Goal: Task Accomplishment & Management: Complete application form

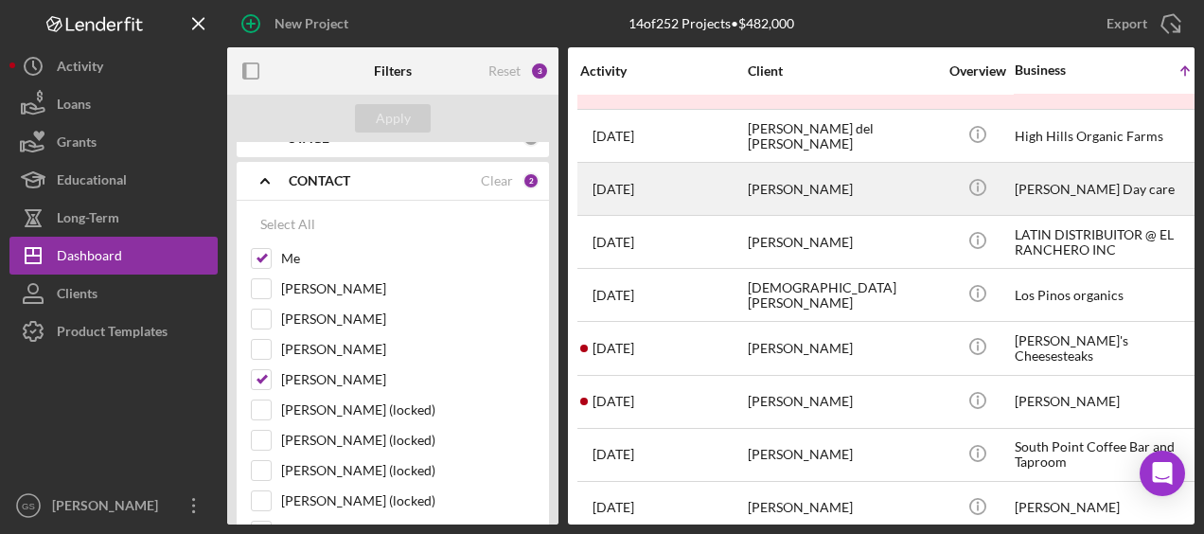
scroll to position [328, 3]
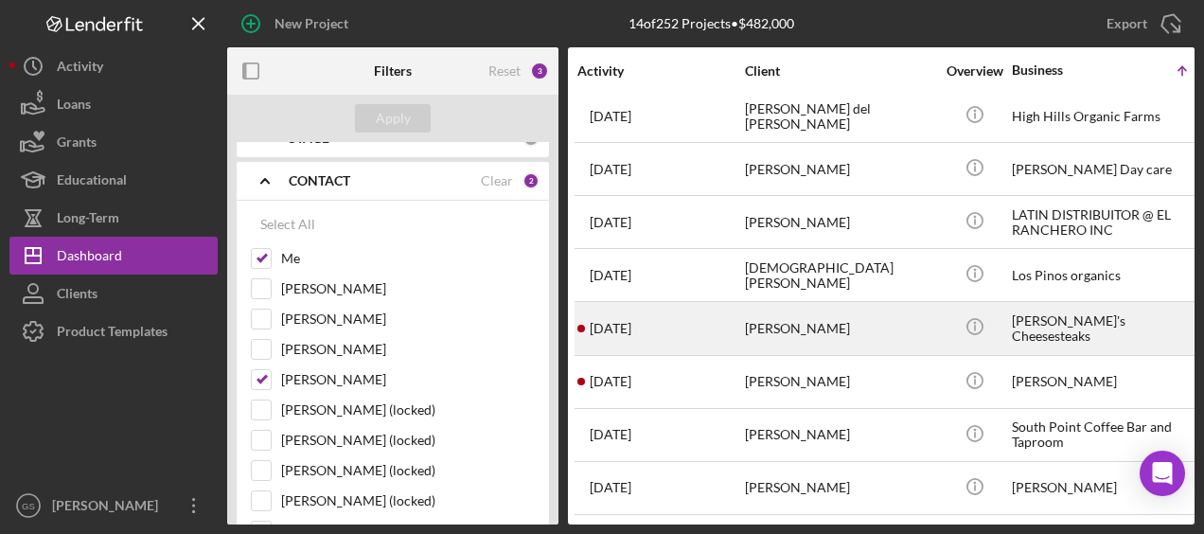
click at [814, 310] on div "[PERSON_NAME]" at bounding box center [839, 328] width 189 height 50
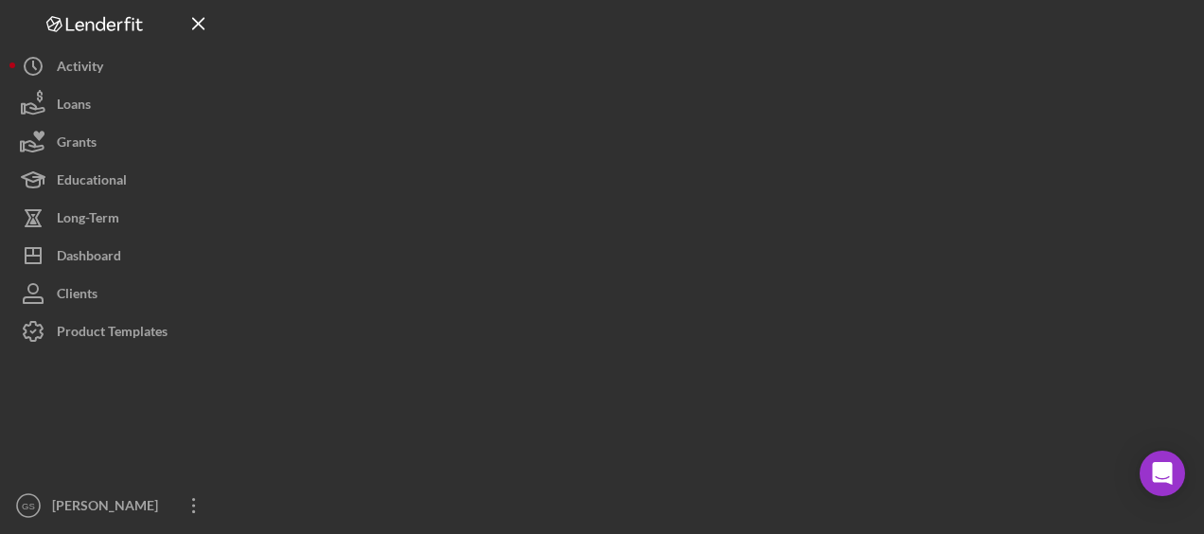
click at [814, 310] on div at bounding box center [710, 262] width 967 height 524
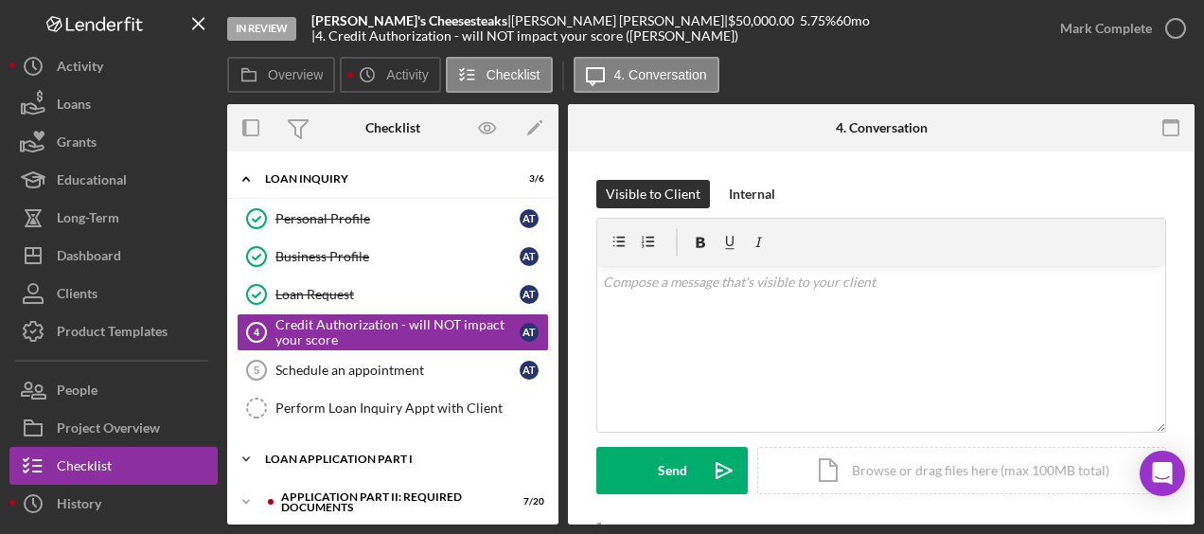
click at [384, 453] on div "Loan Application Part I" at bounding box center [400, 458] width 270 height 11
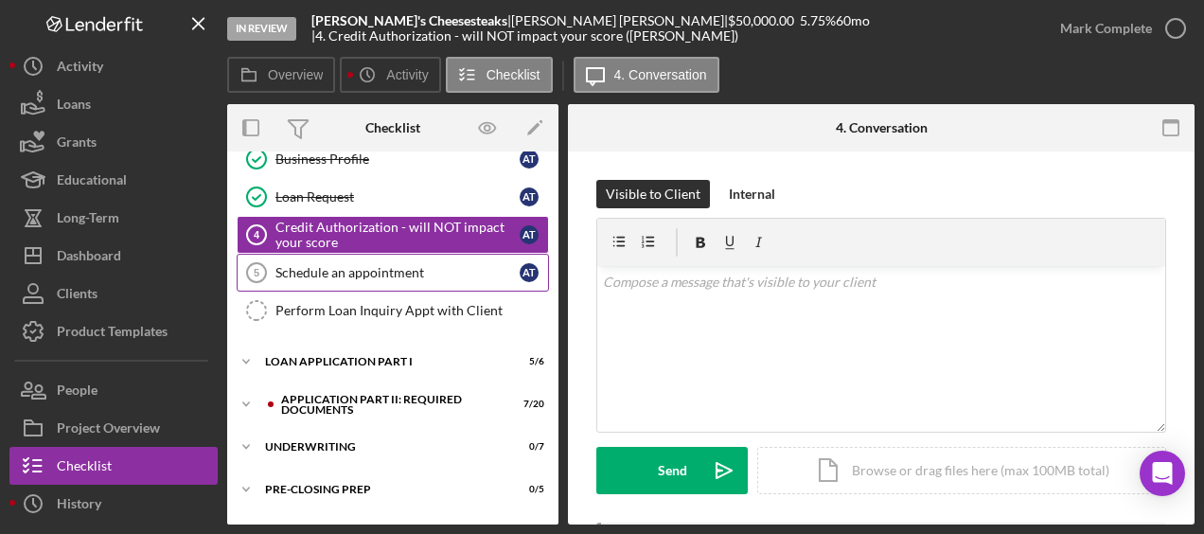
click at [358, 280] on link "Schedule an appointment 5 Schedule an appointment A T" at bounding box center [393, 273] width 312 height 38
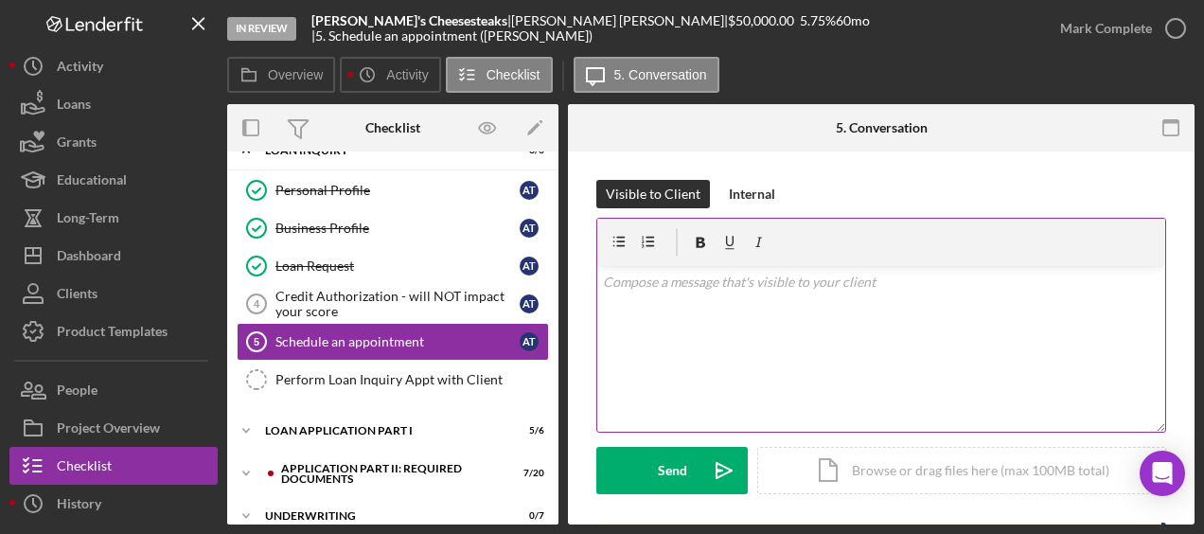
scroll to position [172, 0]
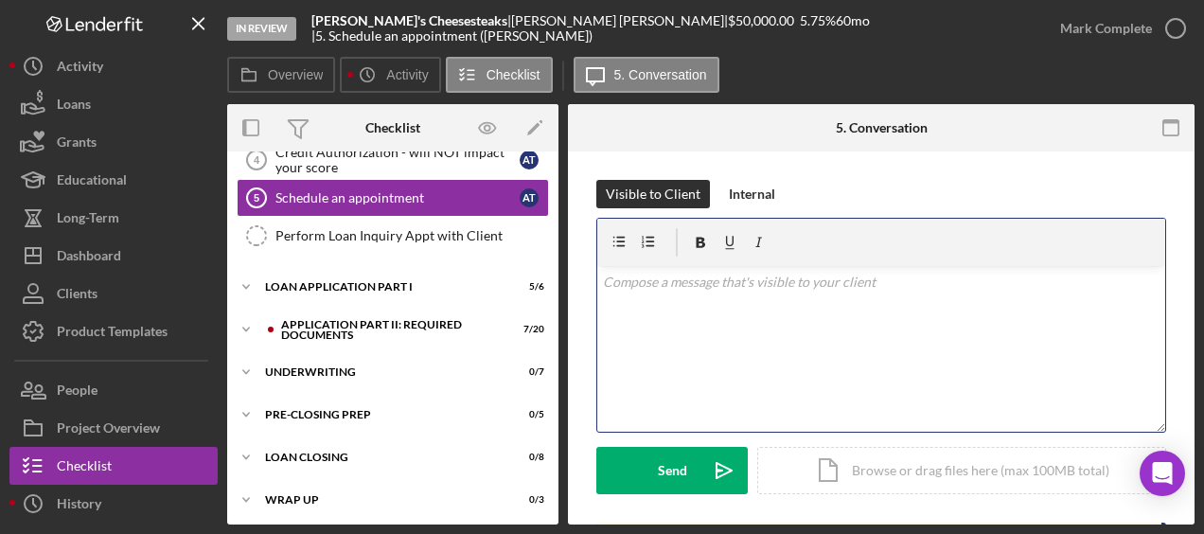
click at [632, 298] on div "v Color teal Color pink Remove color Add row above Add row below Add column bef…" at bounding box center [881, 349] width 568 height 166
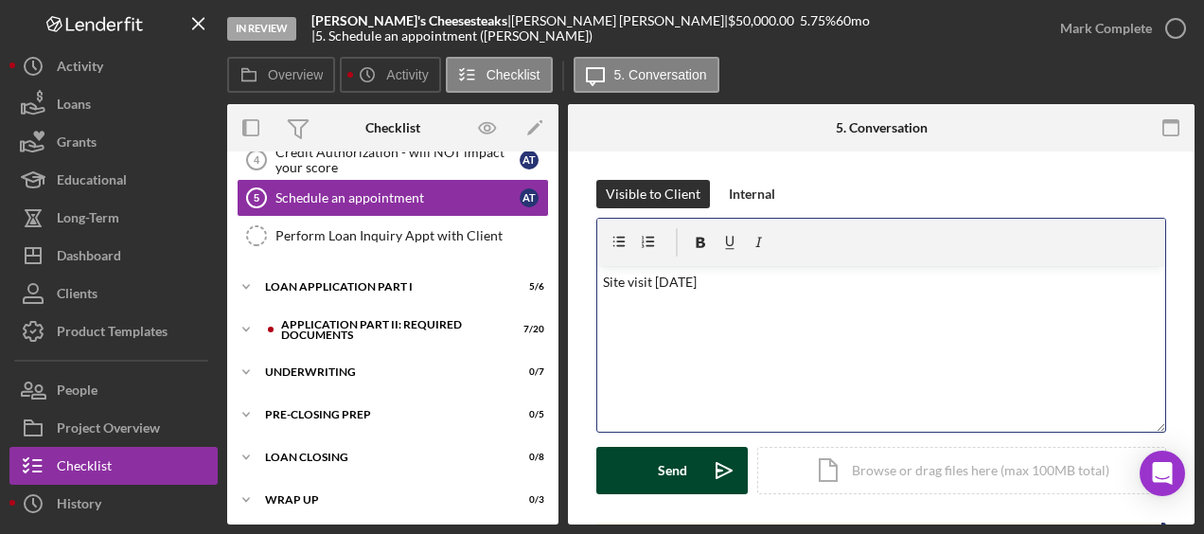
click at [678, 473] on div "Send" at bounding box center [672, 470] width 29 height 47
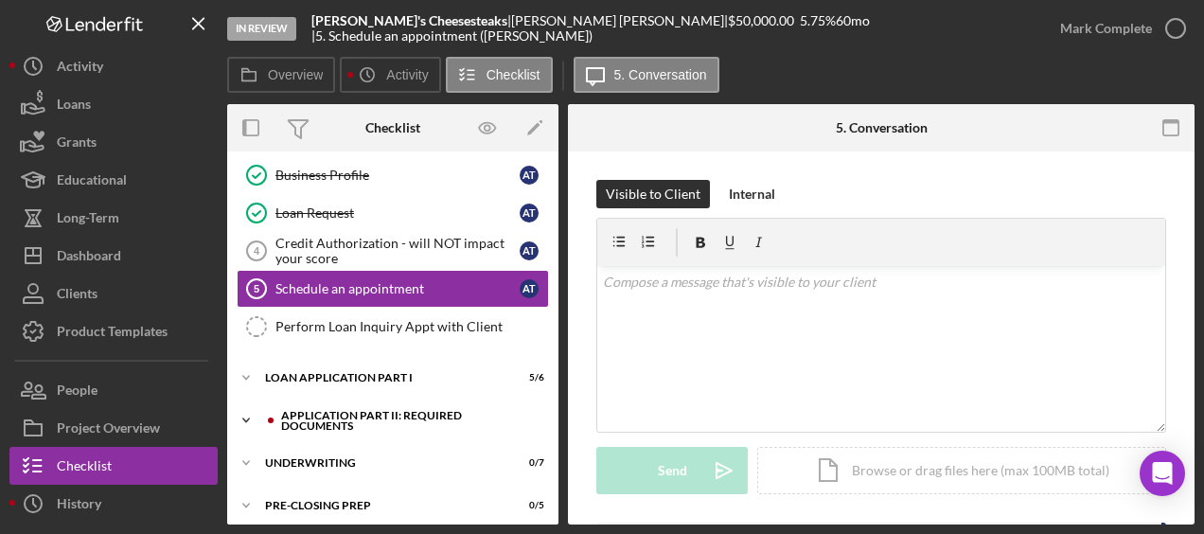
scroll to position [80, 0]
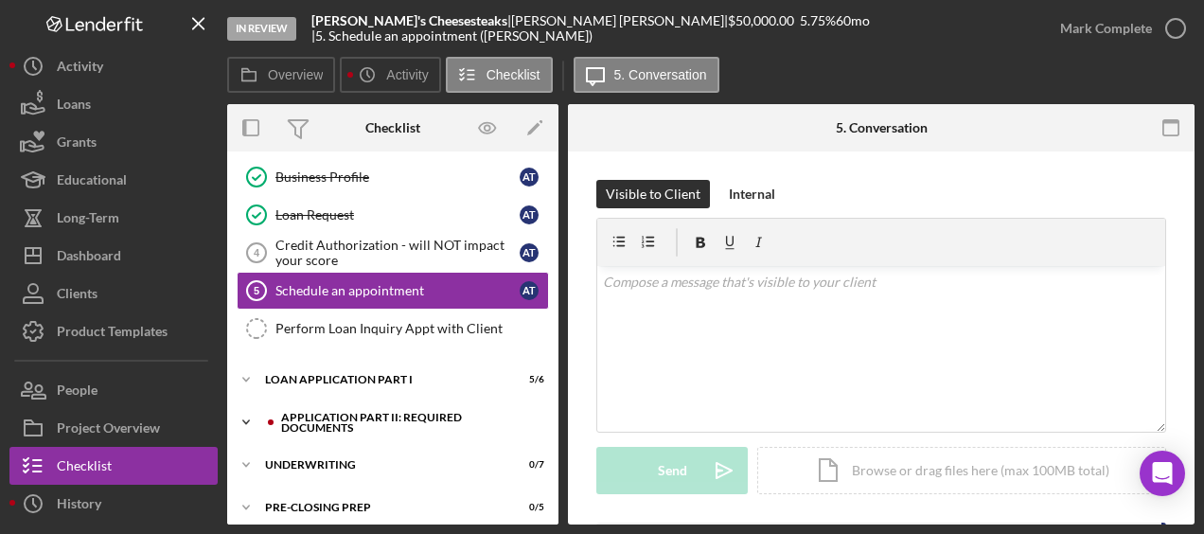
click at [389, 412] on div "Application Part II: Required Documents" at bounding box center [408, 423] width 254 height 22
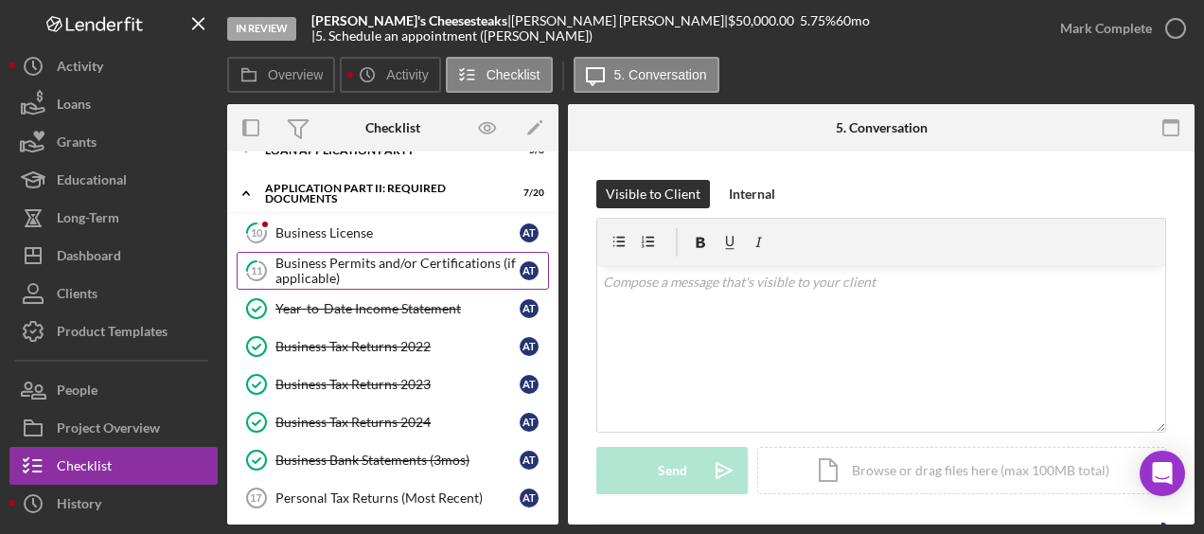
scroll to position [445, 0]
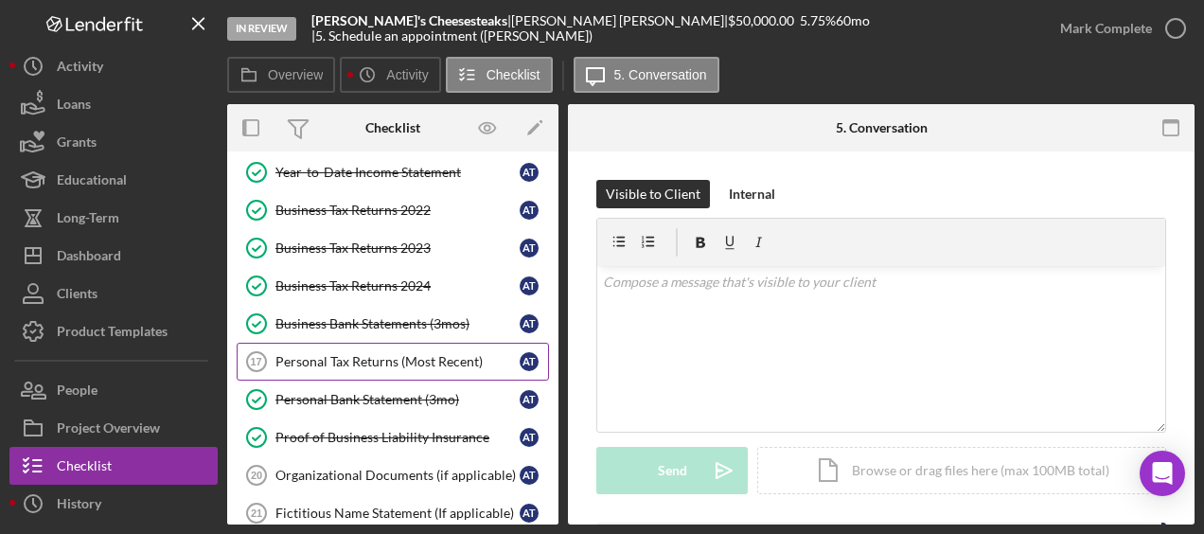
click at [380, 354] on div "Personal Tax Returns (Most Recent)" at bounding box center [397, 361] width 244 height 15
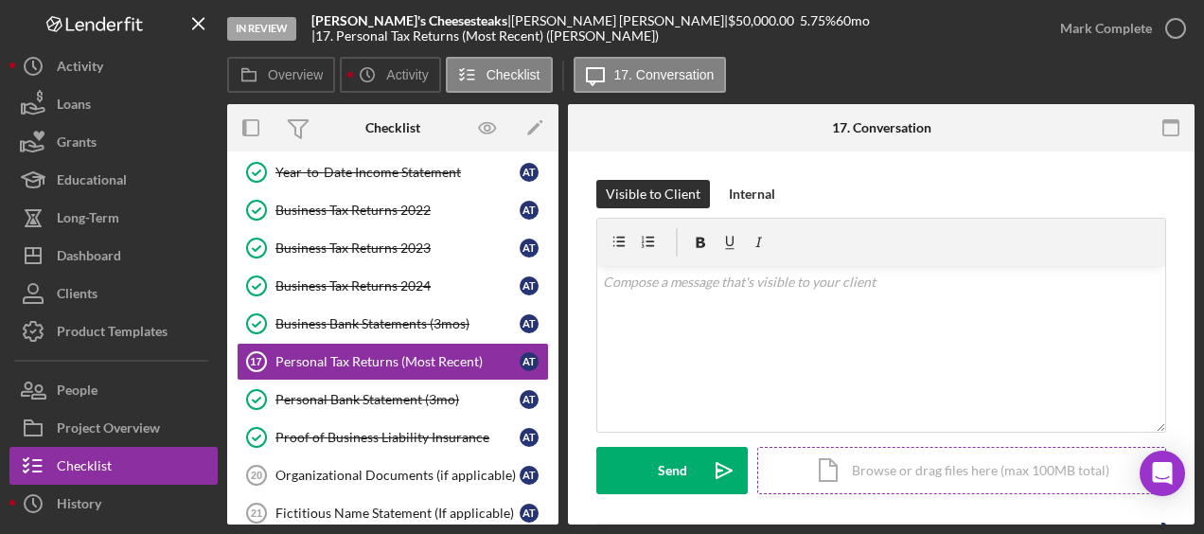
click at [931, 481] on div "Icon/Document Browse or drag files here (max 100MB total) Tap to choose files o…" at bounding box center [961, 470] width 409 height 47
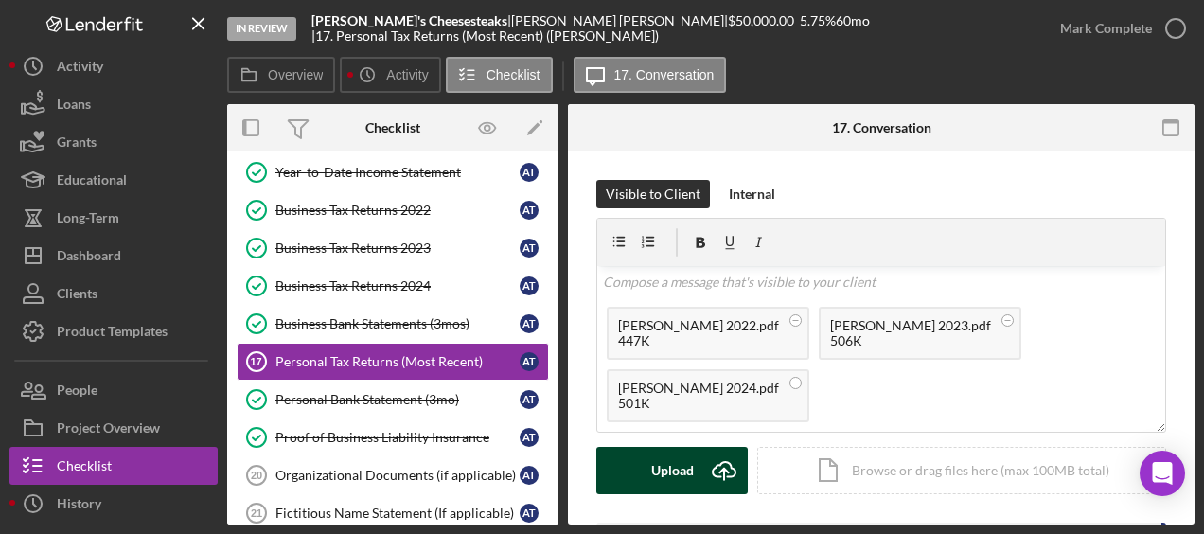
click at [702, 455] on icon "Icon/Upload" at bounding box center [724, 470] width 47 height 47
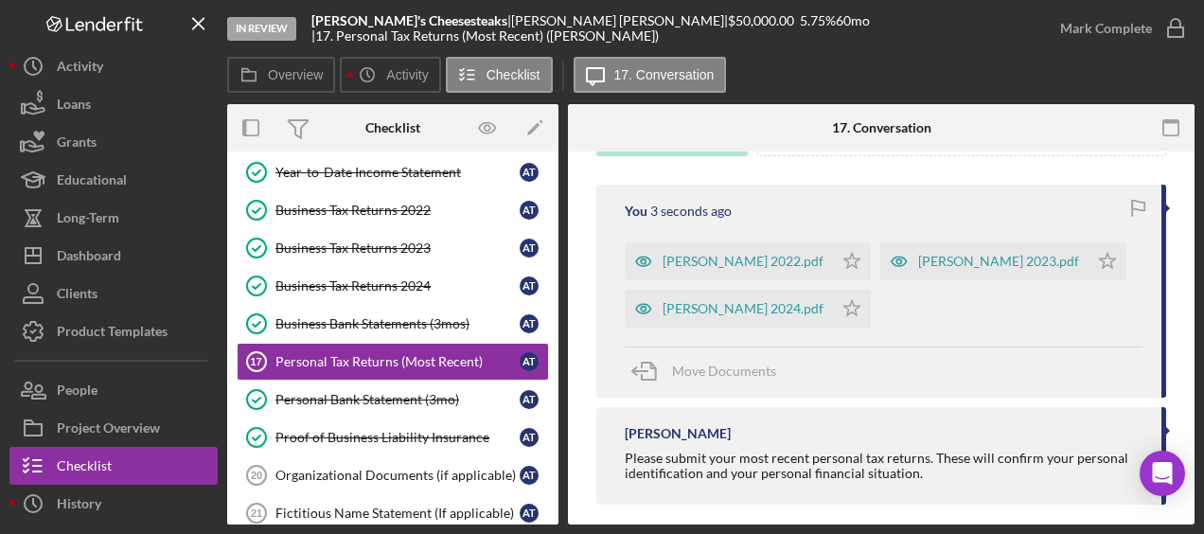
scroll to position [341, 0]
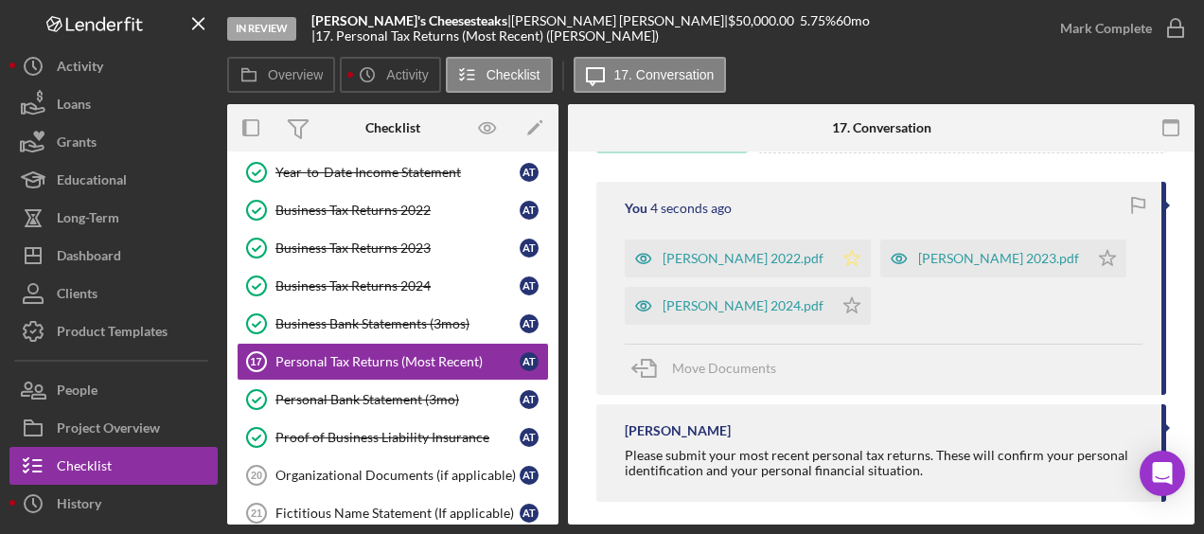
click at [833, 254] on icon "Icon/Star" at bounding box center [852, 259] width 38 height 38
click at [833, 307] on icon "Icon/Star" at bounding box center [852, 306] width 38 height 38
click at [1100, 255] on polygon "button" at bounding box center [1108, 257] width 16 height 15
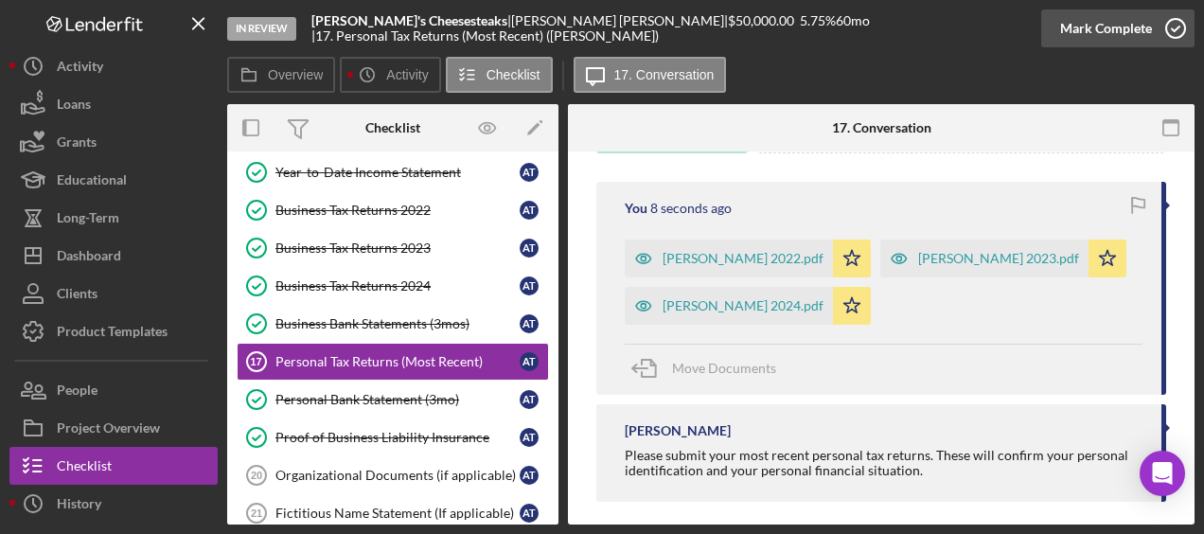
click at [1183, 27] on icon "button" at bounding box center [1175, 28] width 47 height 47
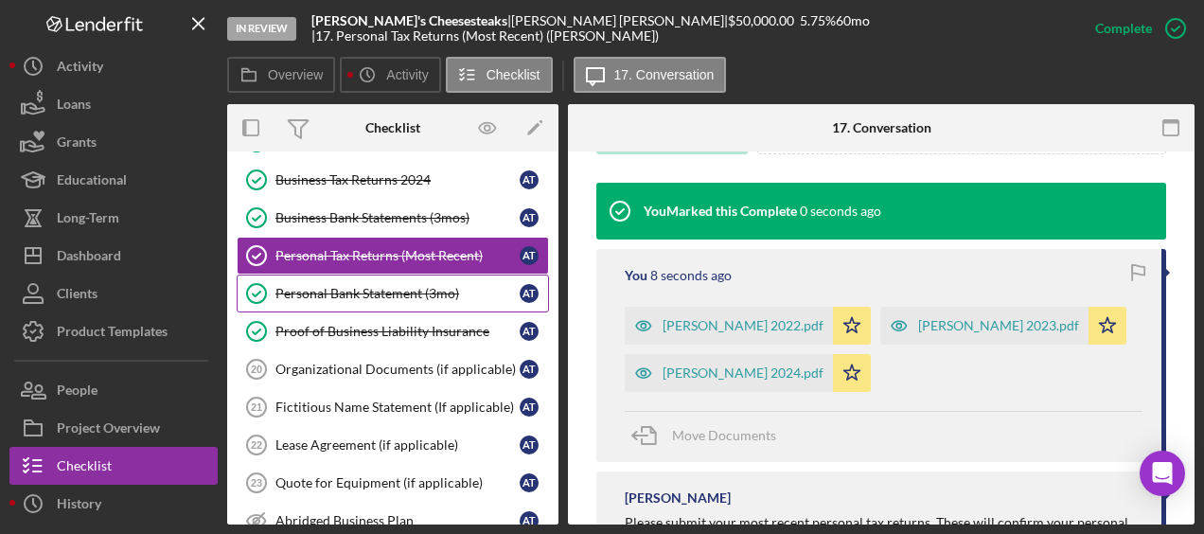
scroll to position [559, 0]
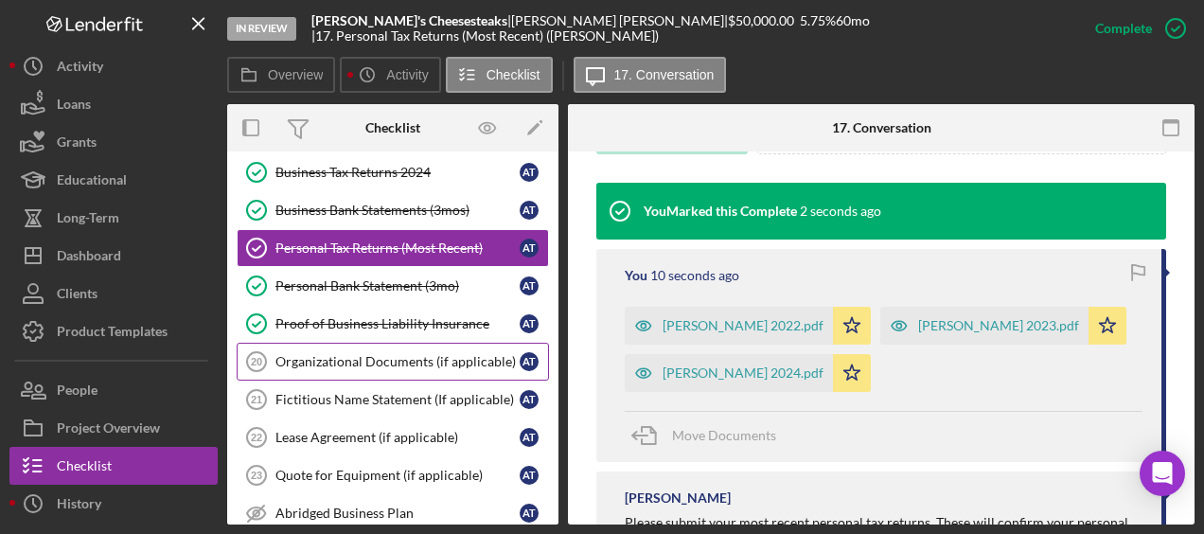
click at [399, 354] on div "Organizational Documents (if applicable)" at bounding box center [397, 361] width 244 height 15
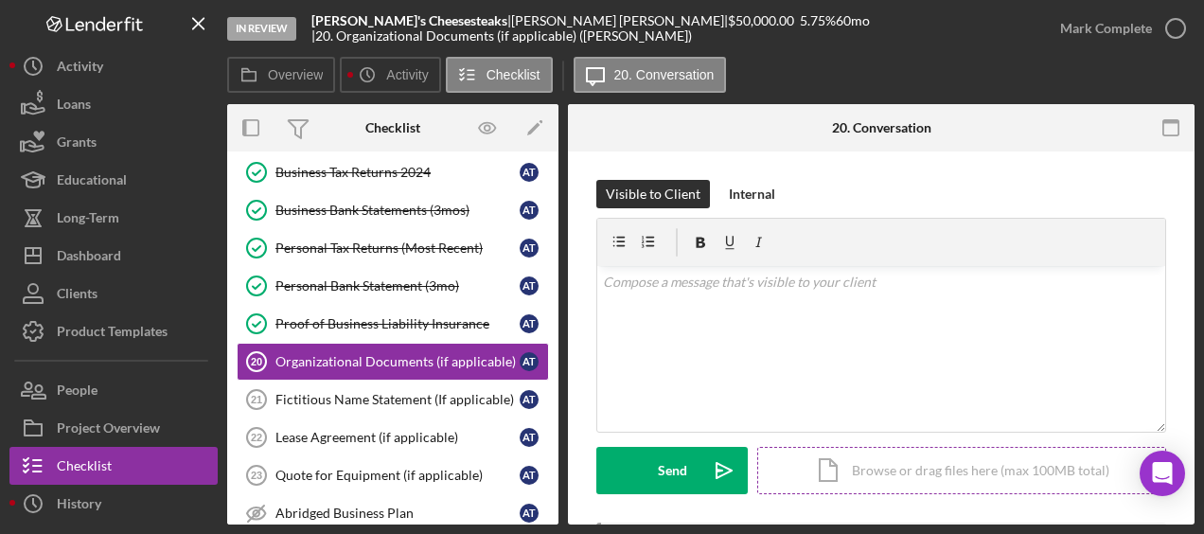
click at [883, 461] on div "Icon/Document Browse or drag files here (max 100MB total) Tap to choose files o…" at bounding box center [961, 470] width 409 height 47
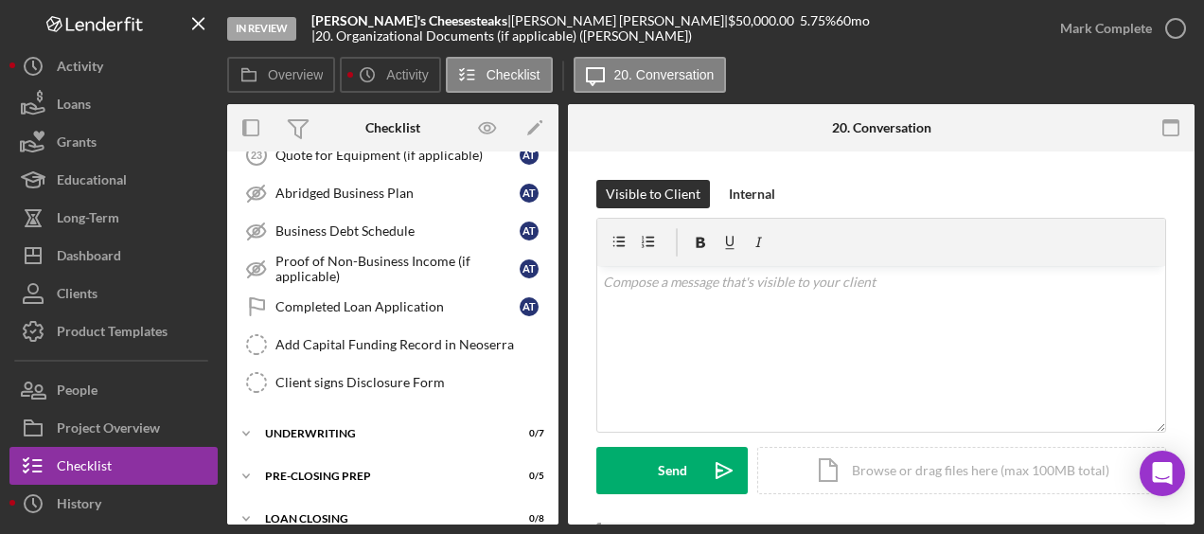
scroll to position [880, 0]
click at [356, 426] on div "Underwriting" at bounding box center [400, 431] width 270 height 11
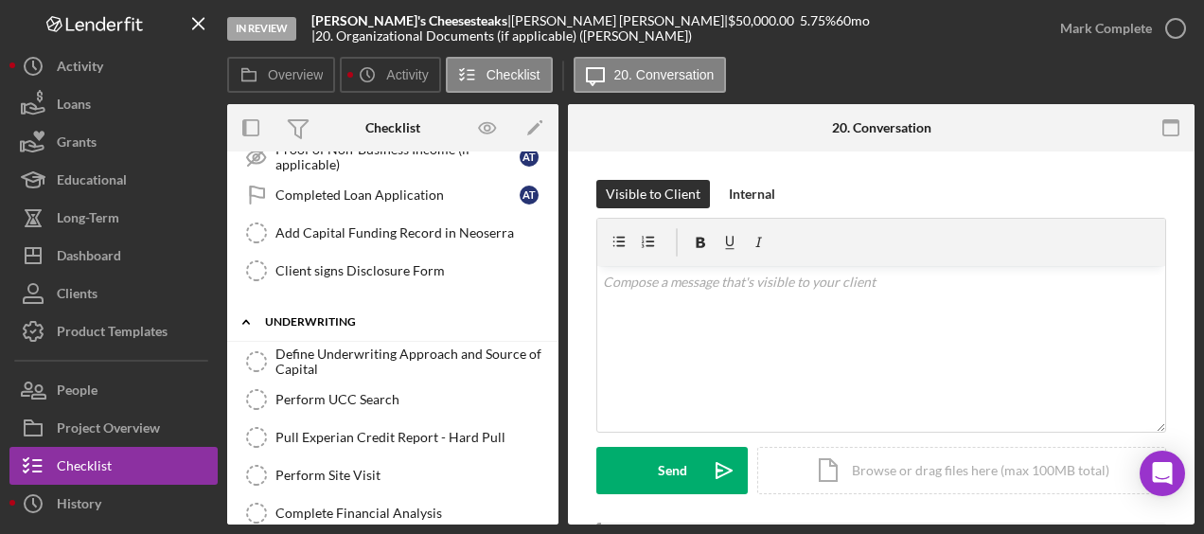
scroll to position [1081, 0]
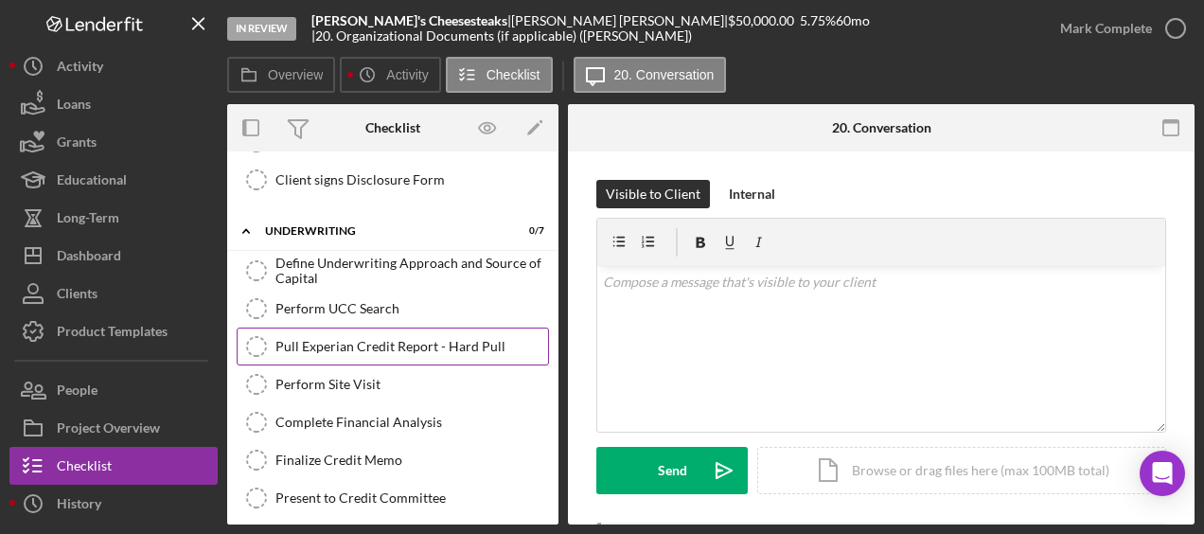
click at [384, 339] on div "Pull Experian Credit Report - Hard Pull" at bounding box center [411, 346] width 273 height 15
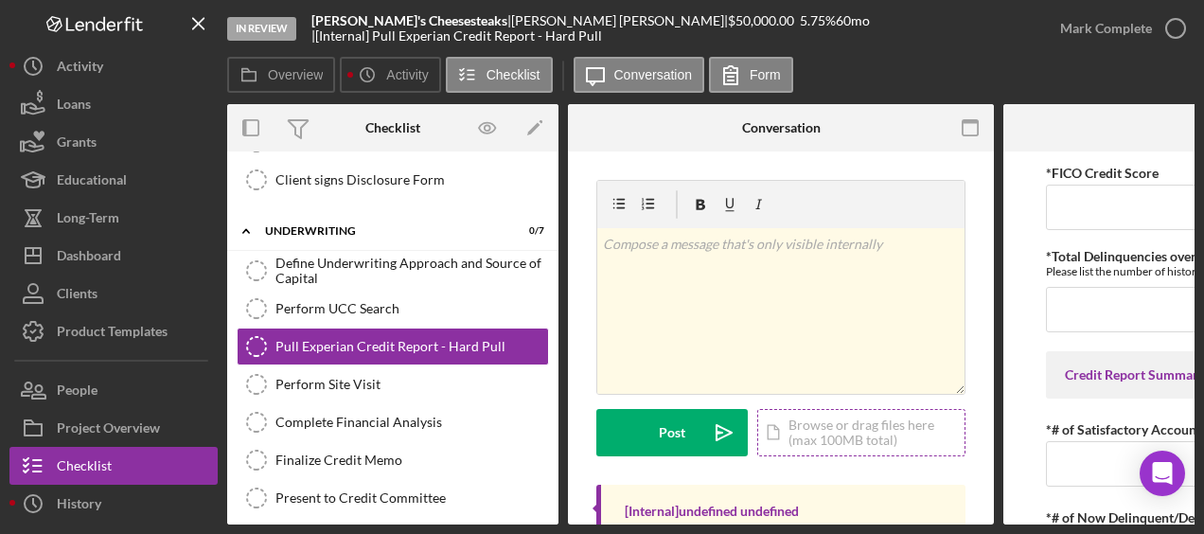
click at [877, 419] on div "Icon/Document Browse or drag files here (max 100MB total) Tap to choose files o…" at bounding box center [861, 432] width 208 height 47
click at [844, 441] on div "Icon/Document Browse or drag files here (max 100MB total) Tap to choose files o…" at bounding box center [861, 432] width 208 height 47
click at [818, 429] on div "Icon/Document Browse or drag files here (max 100MB total) Tap to choose files o…" at bounding box center [861, 432] width 208 height 47
click at [882, 451] on div "Icon/Document Browse or drag files here (max 100MB total) Tap to choose files o…" at bounding box center [861, 432] width 208 height 47
click at [837, 420] on div "Icon/Document Browse or drag files here (max 100MB total) Tap to choose files o…" at bounding box center [861, 432] width 208 height 47
